Goal: Task Accomplishment & Management: Complete application form

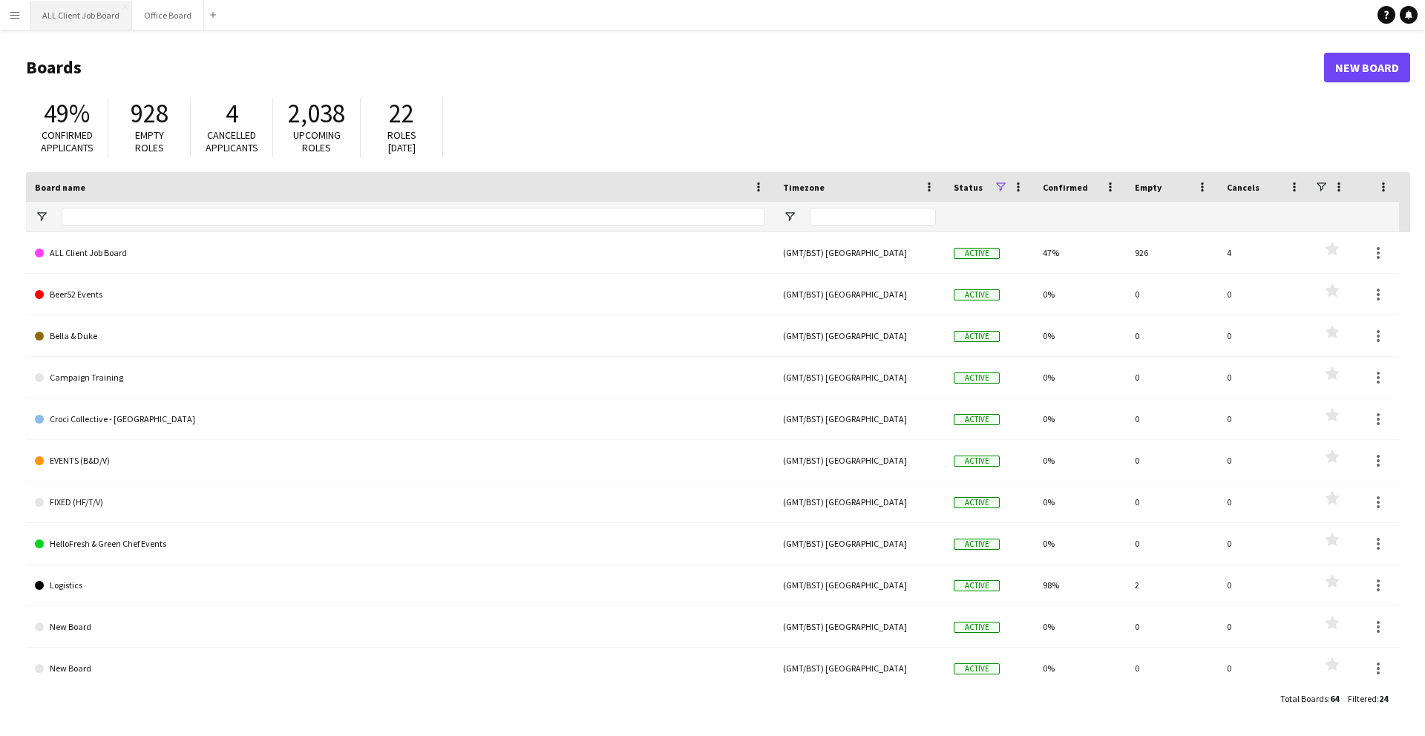
click at [88, 18] on button "ALL Client Job Board Close" at bounding box center [81, 15] width 102 height 29
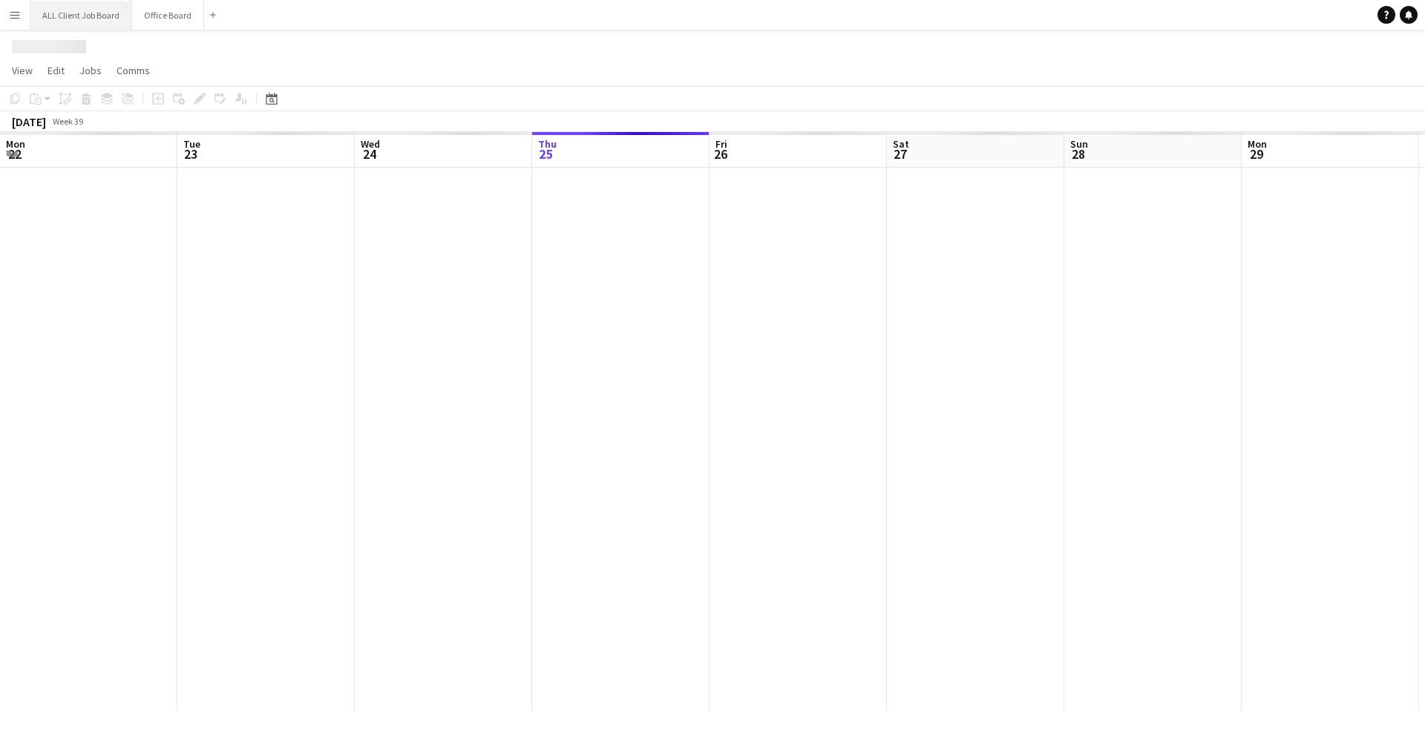
scroll to position [0, 355]
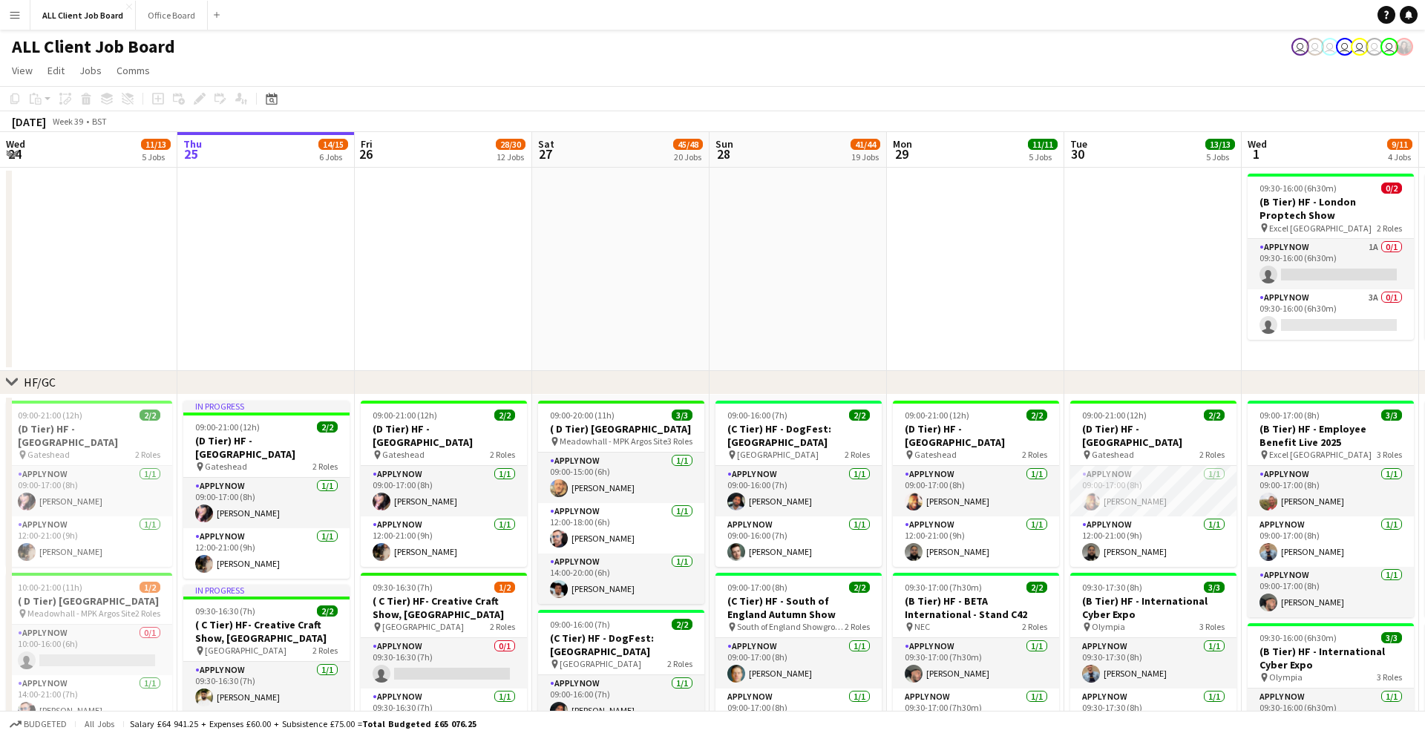
click at [23, 19] on button "Menu" at bounding box center [15, 15] width 30 height 30
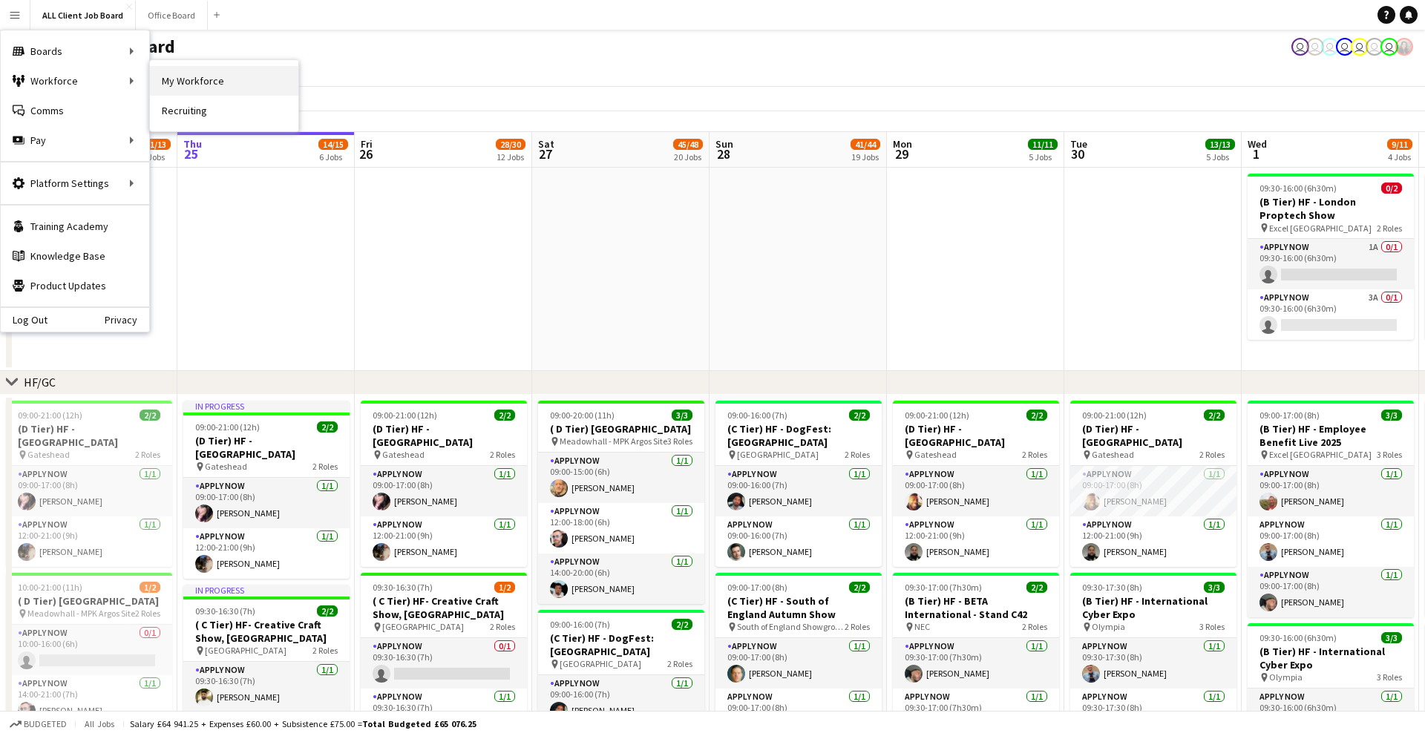
click at [201, 85] on link "My Workforce" at bounding box center [224, 81] width 148 height 30
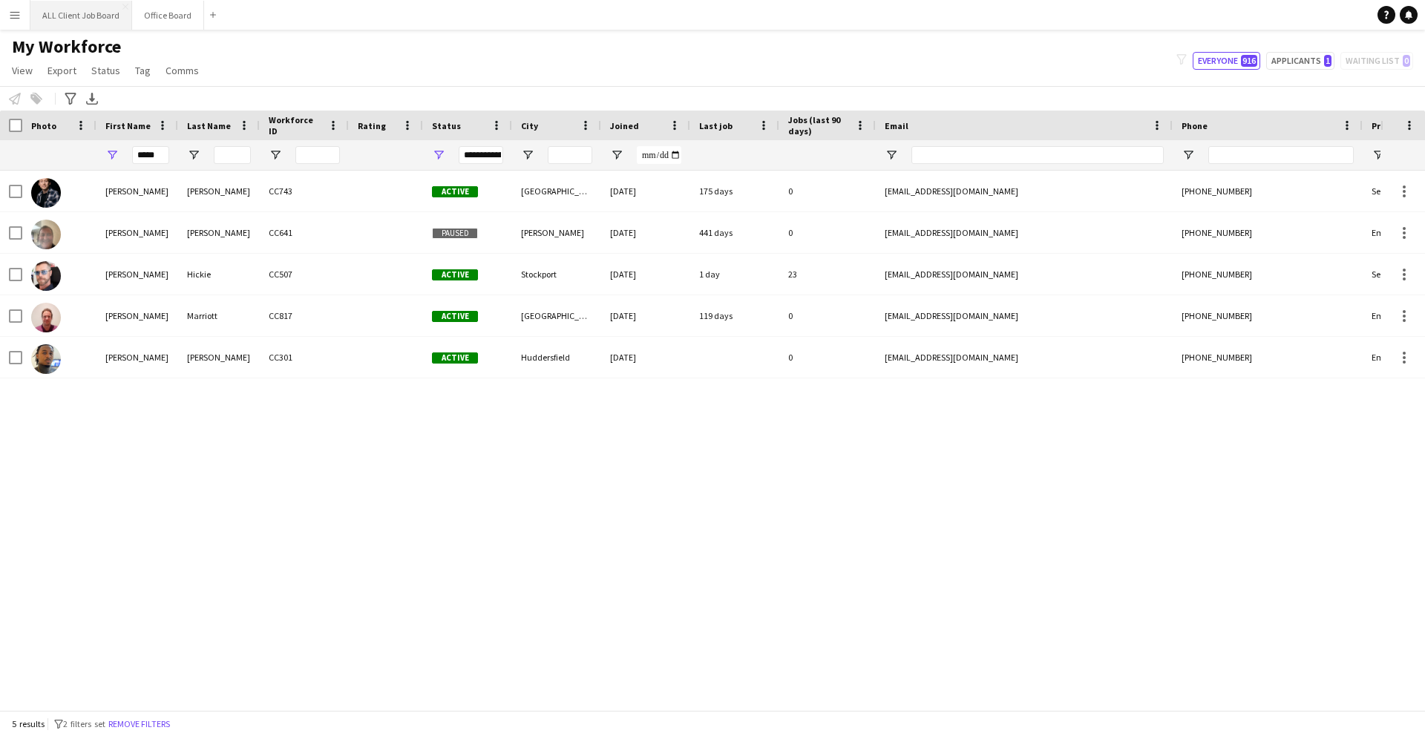
click at [85, 24] on button "ALL Client Job Board Close" at bounding box center [81, 15] width 102 height 29
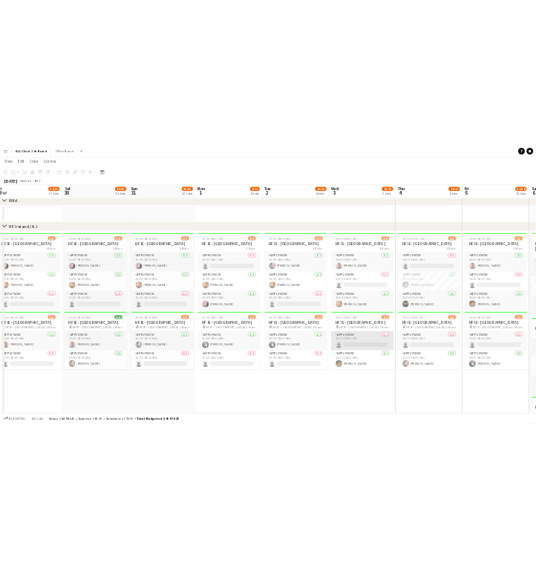
scroll to position [4029, 0]
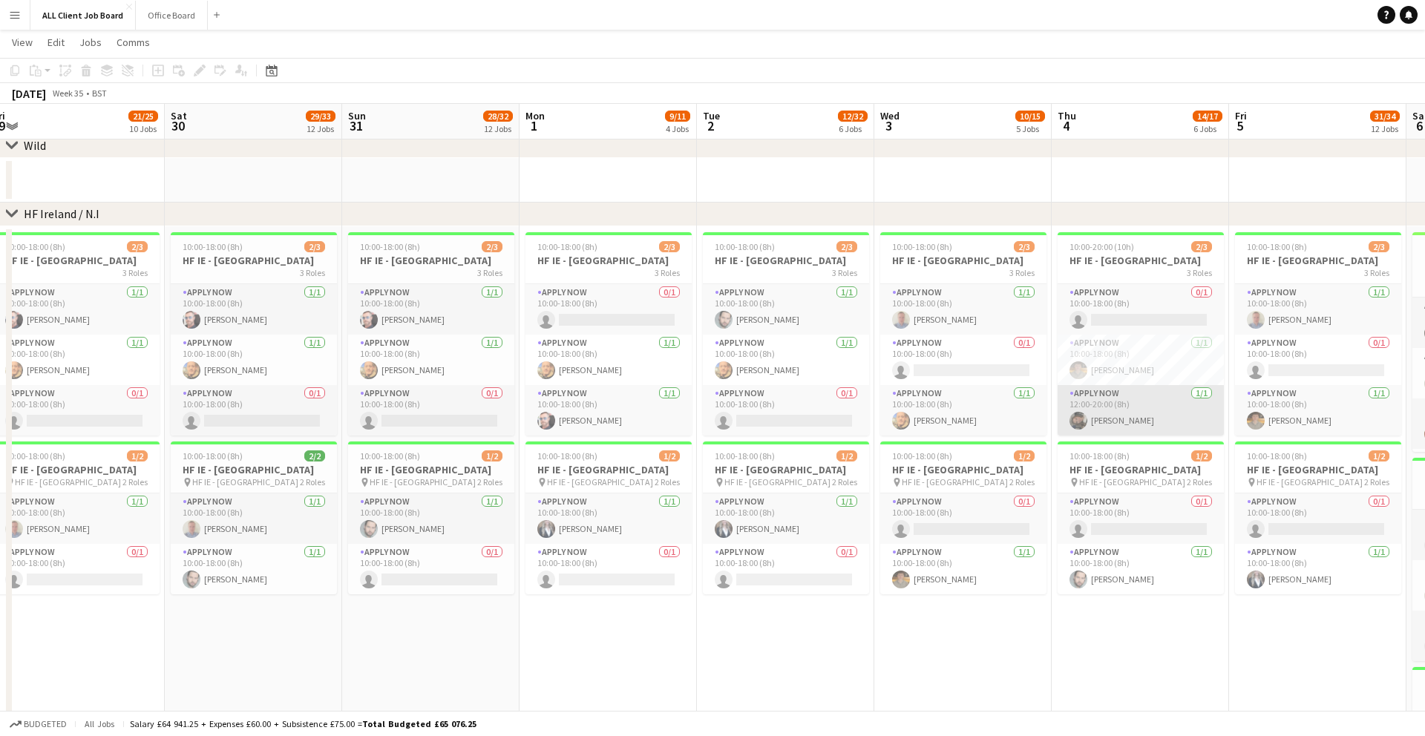
click at [1131, 416] on app-card-role "APPLY NOW [DATE] 12:00-20:00 (8h) [PERSON_NAME]" at bounding box center [1141, 410] width 166 height 50
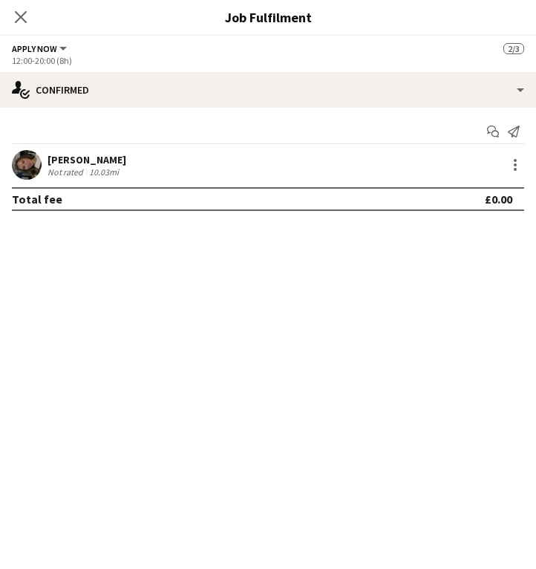
scroll to position [0, 545]
